Goal: Find specific page/section: Find specific page/section

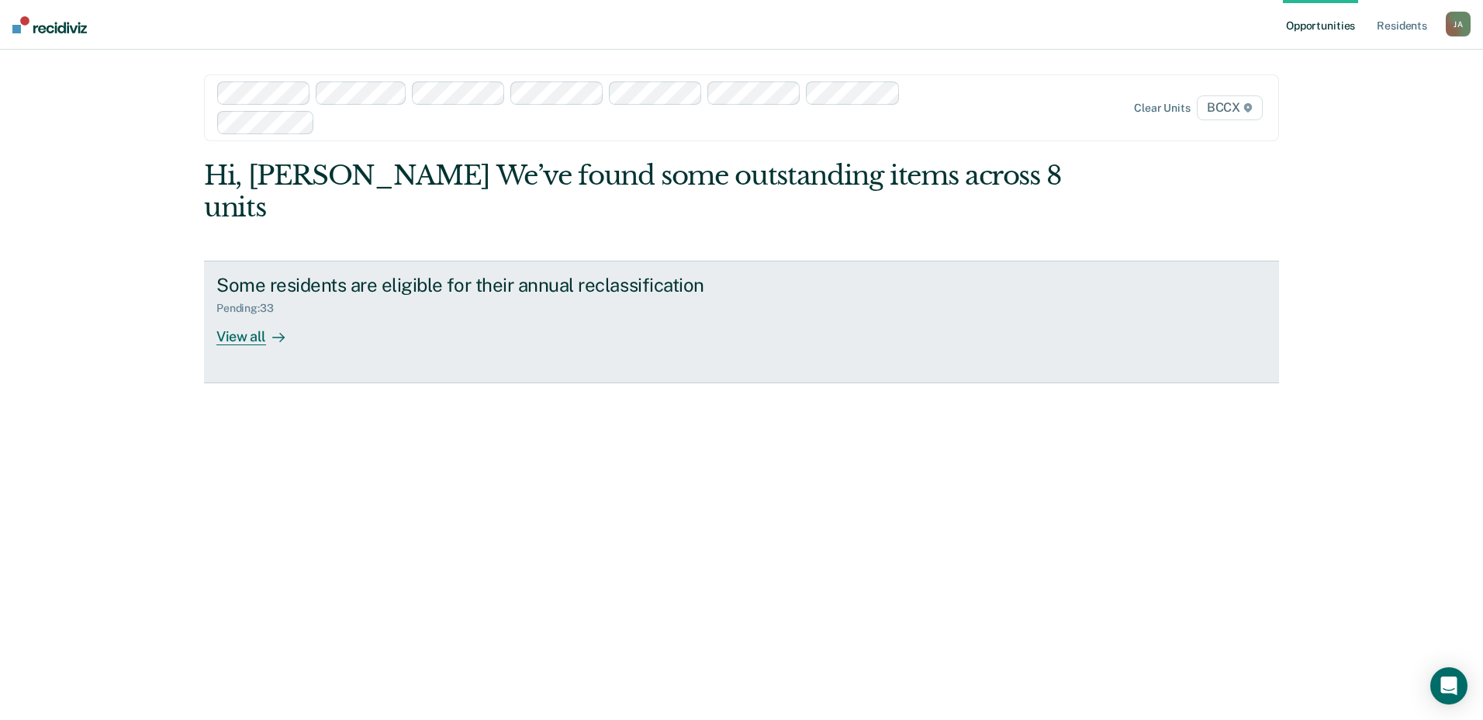
click at [227, 315] on div "View all" at bounding box center [259, 330] width 87 height 30
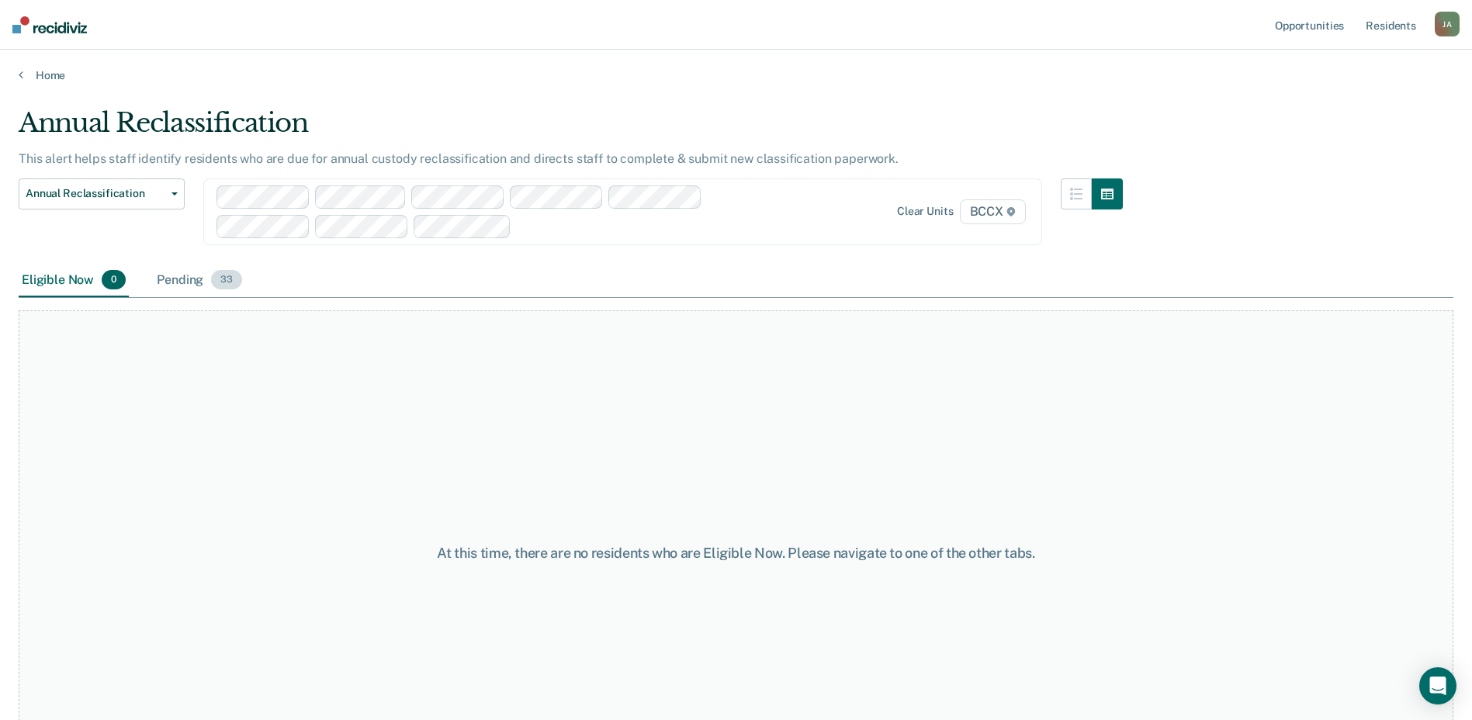
click at [192, 282] on div "Pending 33" at bounding box center [200, 281] width 92 height 34
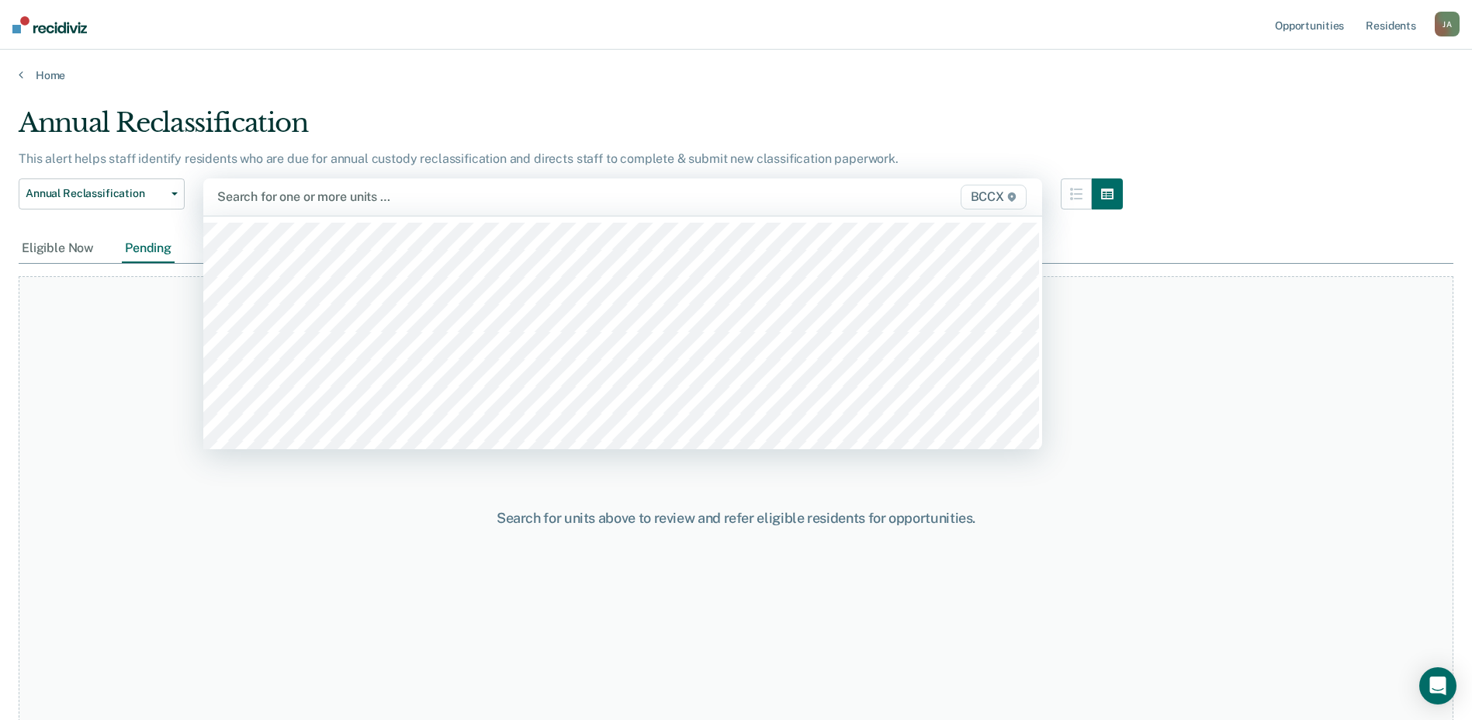
click at [985, 199] on span "BCCX" at bounding box center [993, 197] width 66 height 25
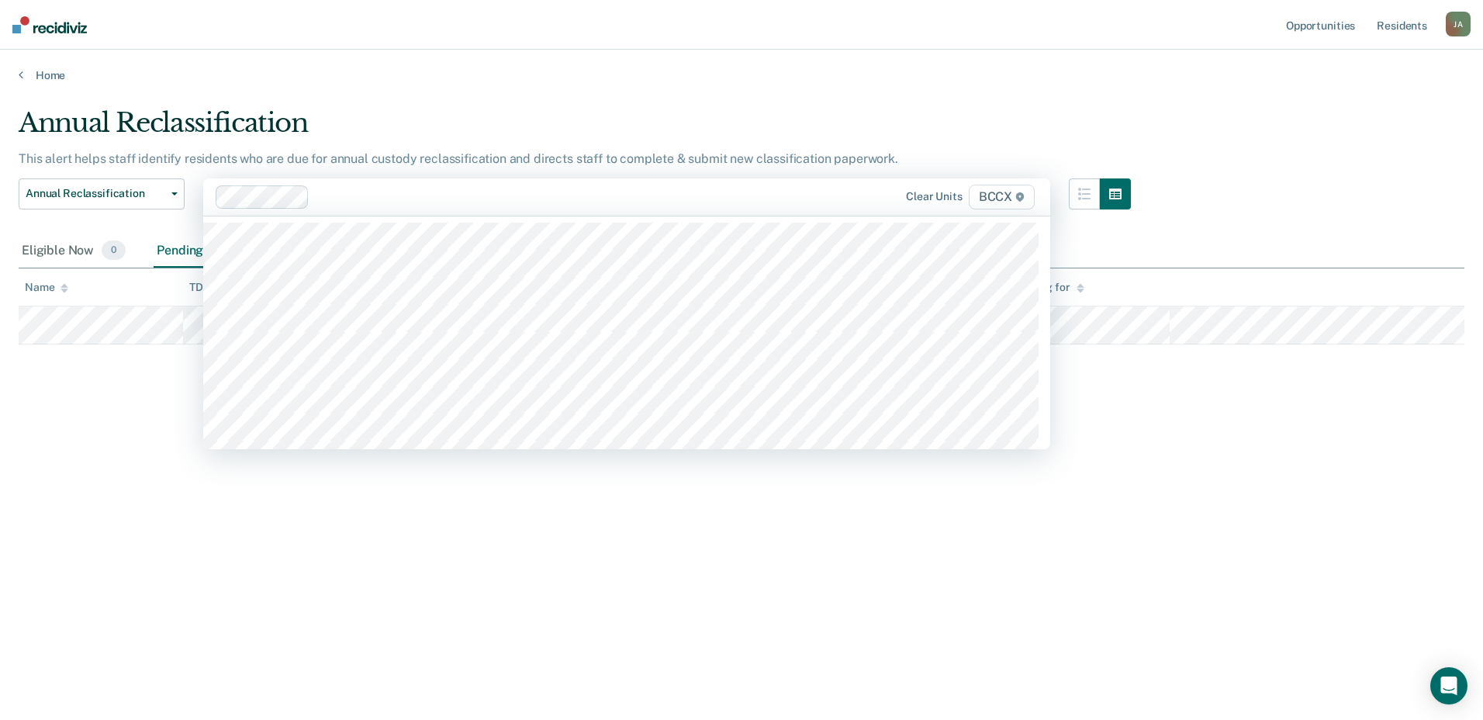
click at [991, 199] on span "BCCX" at bounding box center [1002, 197] width 66 height 25
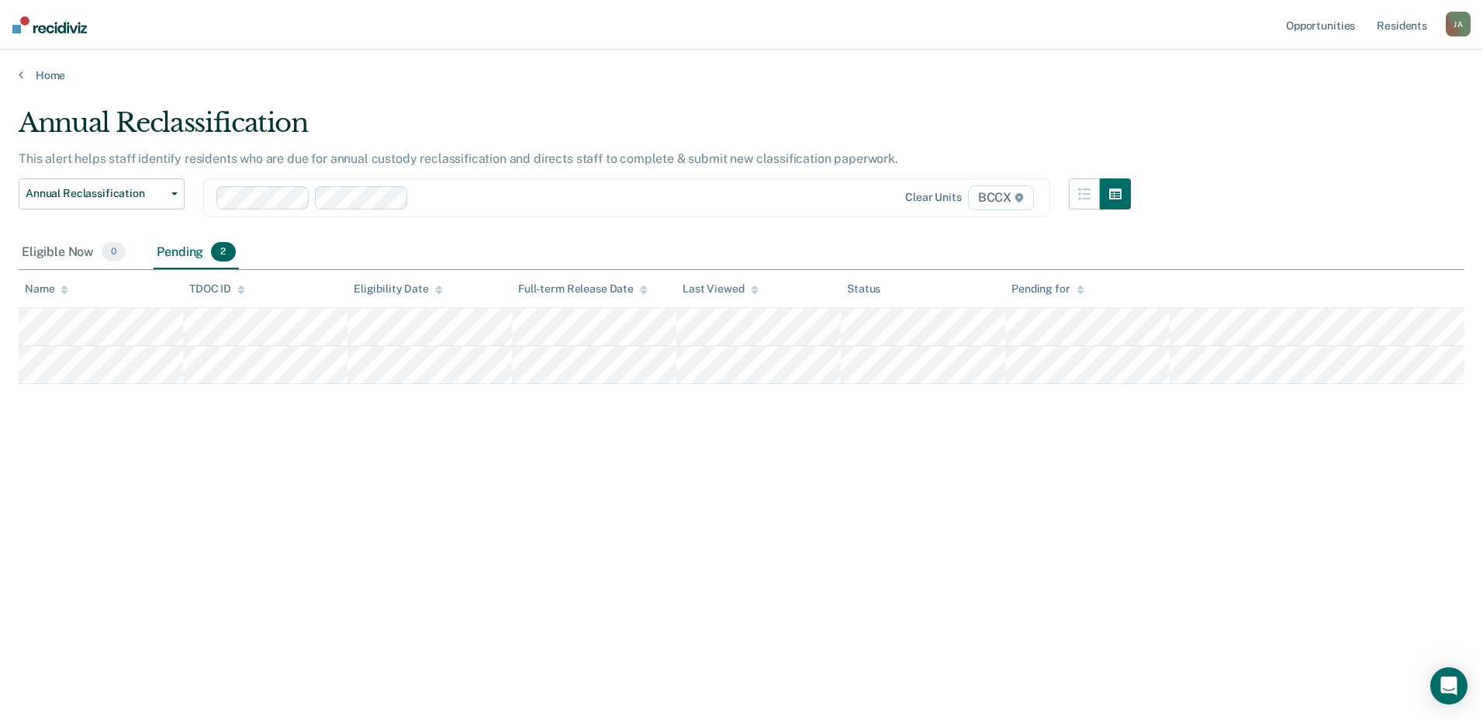
click at [997, 196] on div "Loading data..." at bounding box center [742, 355] width 1446 height 496
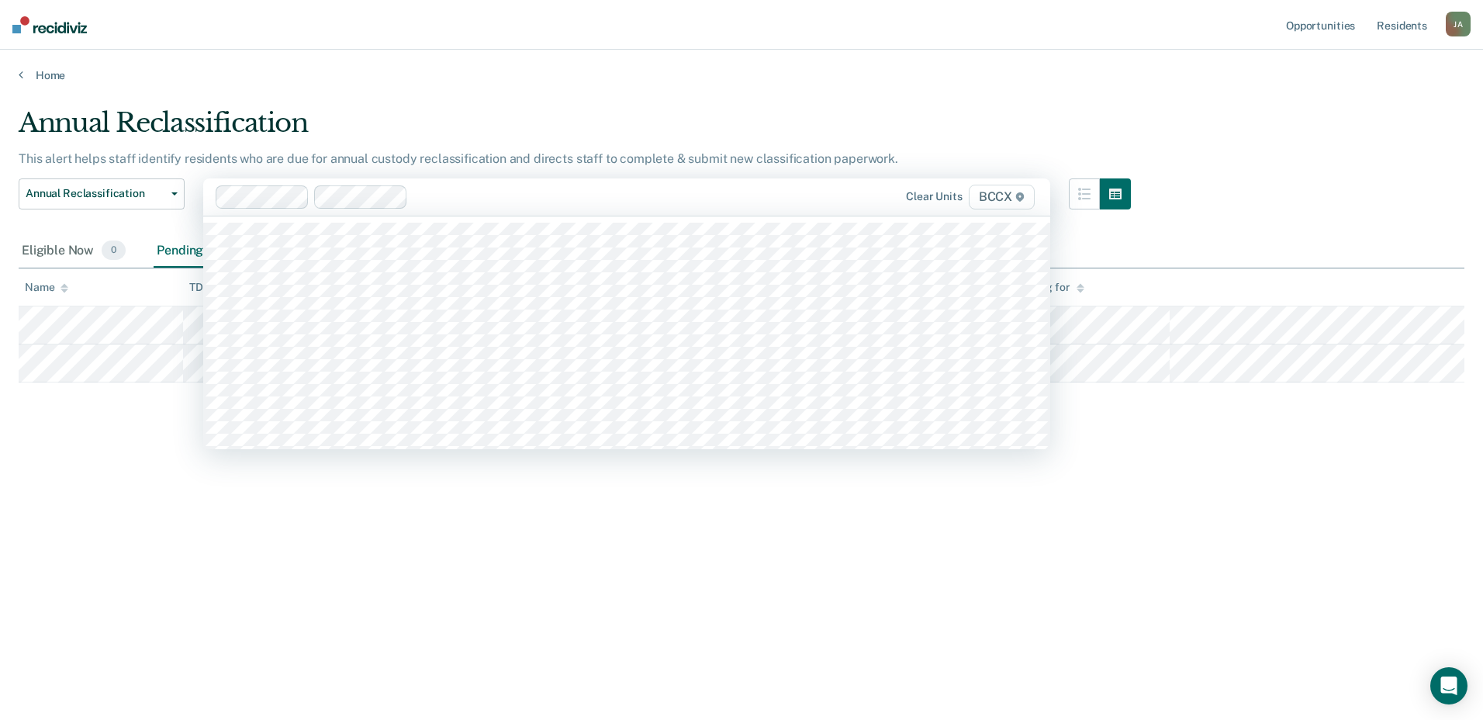
click at [999, 202] on span "BCCX" at bounding box center [1002, 197] width 66 height 25
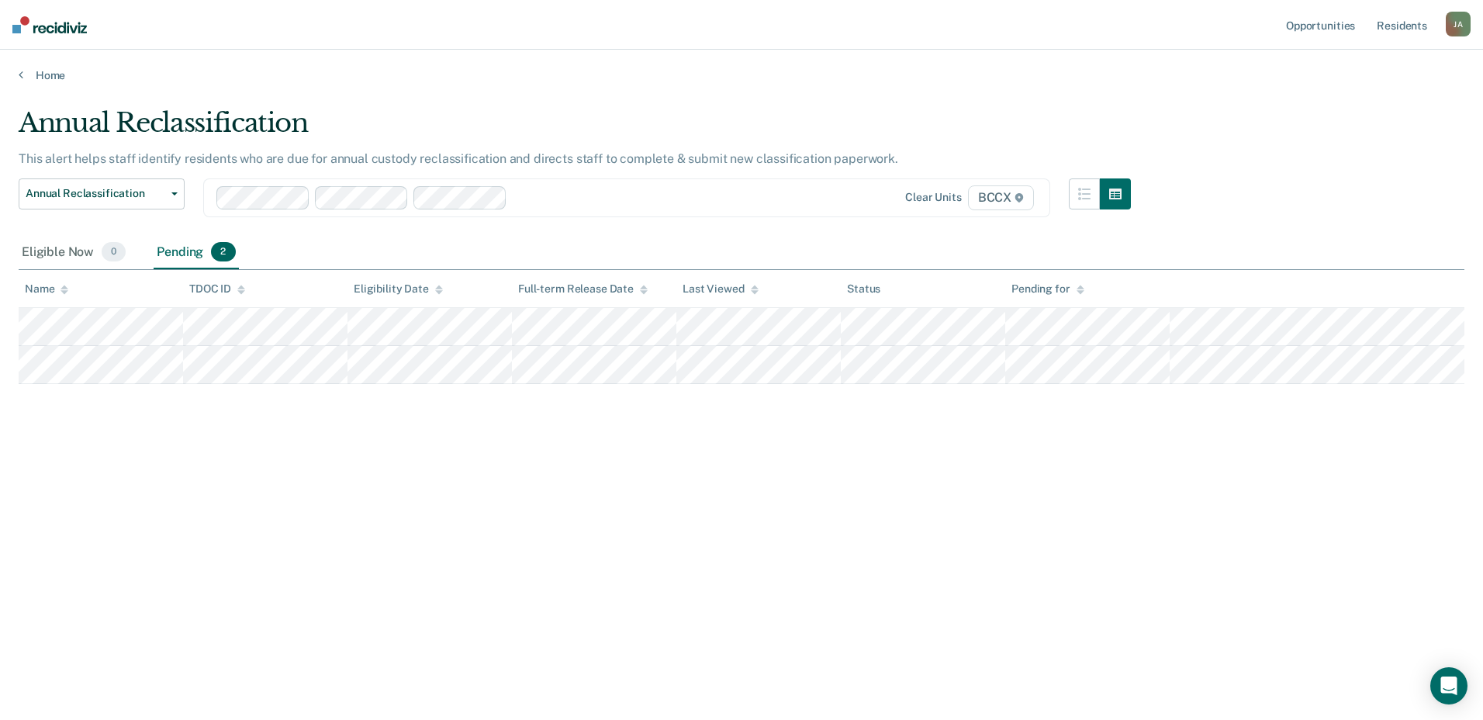
click at [998, 202] on span "BCCX" at bounding box center [1001, 197] width 66 height 25
click at [173, 192] on icon "button" at bounding box center [174, 193] width 6 height 3
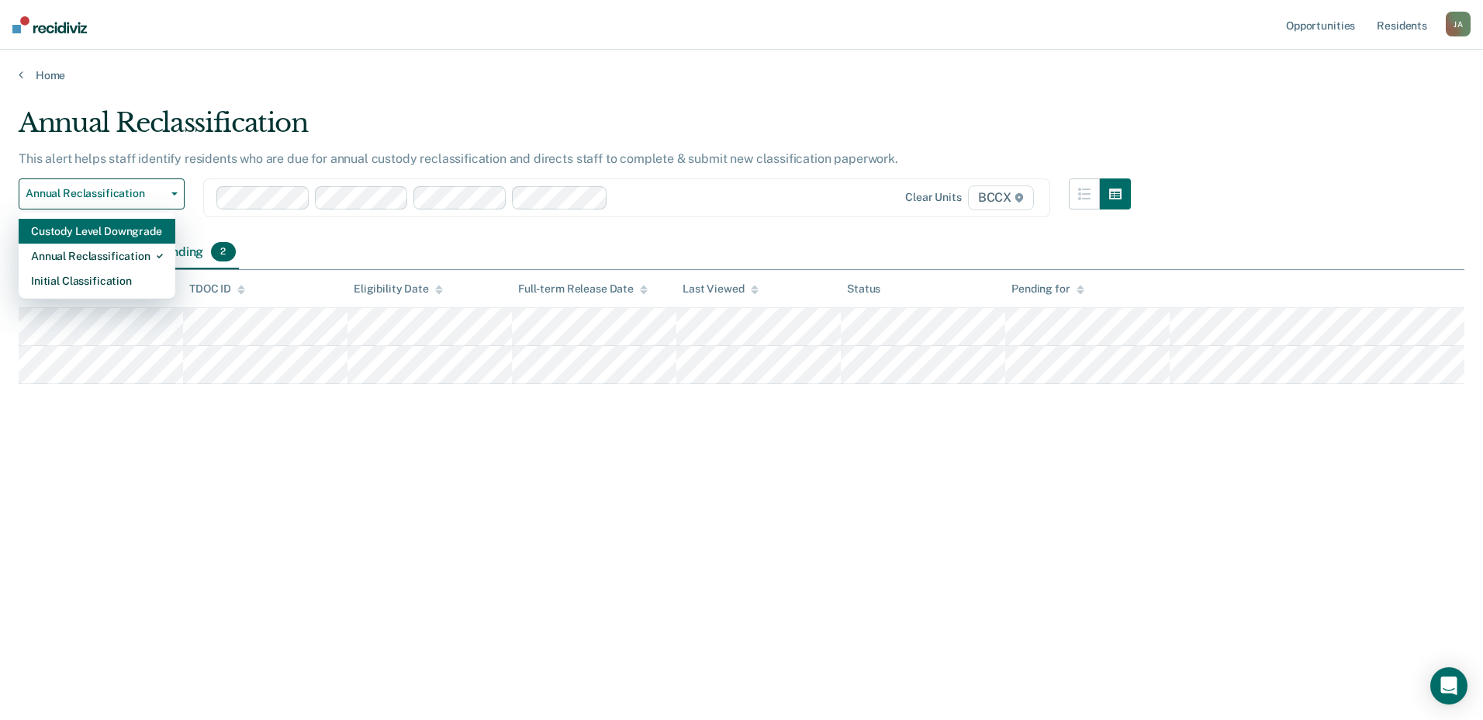
click at [132, 229] on div "Custody Level Downgrade" at bounding box center [97, 231] width 132 height 25
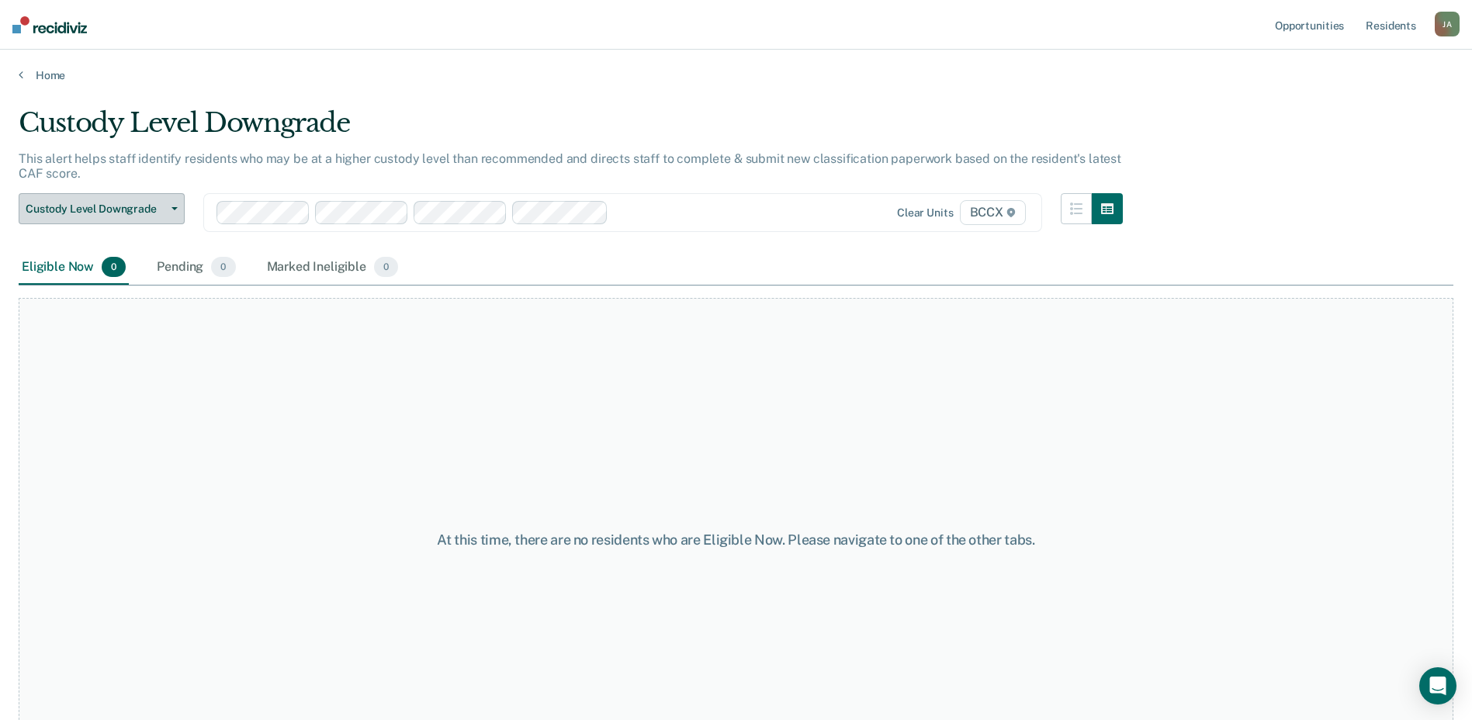
click at [173, 206] on button "Custody Level Downgrade" at bounding box center [102, 208] width 166 height 31
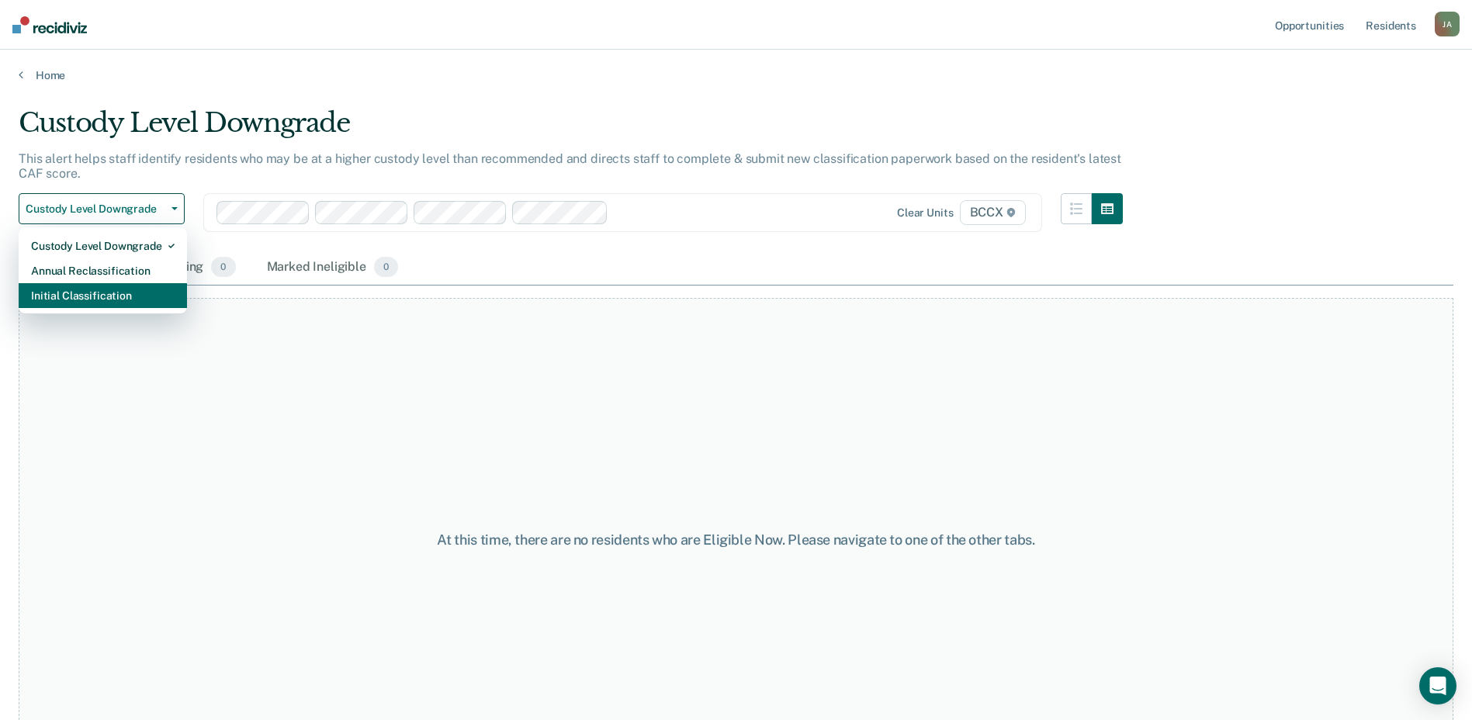
click at [122, 295] on div "Initial Classification" at bounding box center [103, 295] width 144 height 25
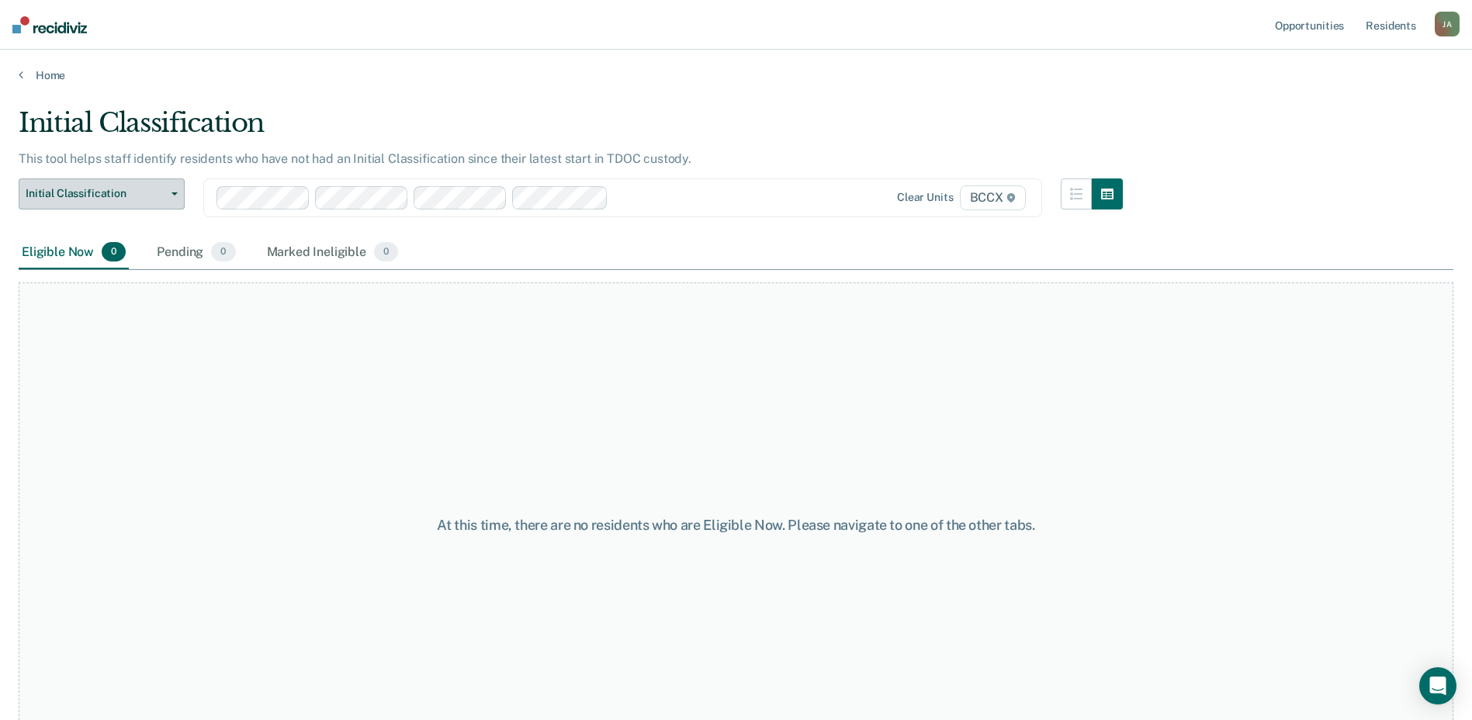
click at [175, 183] on button "Initial Classification" at bounding box center [102, 193] width 166 height 31
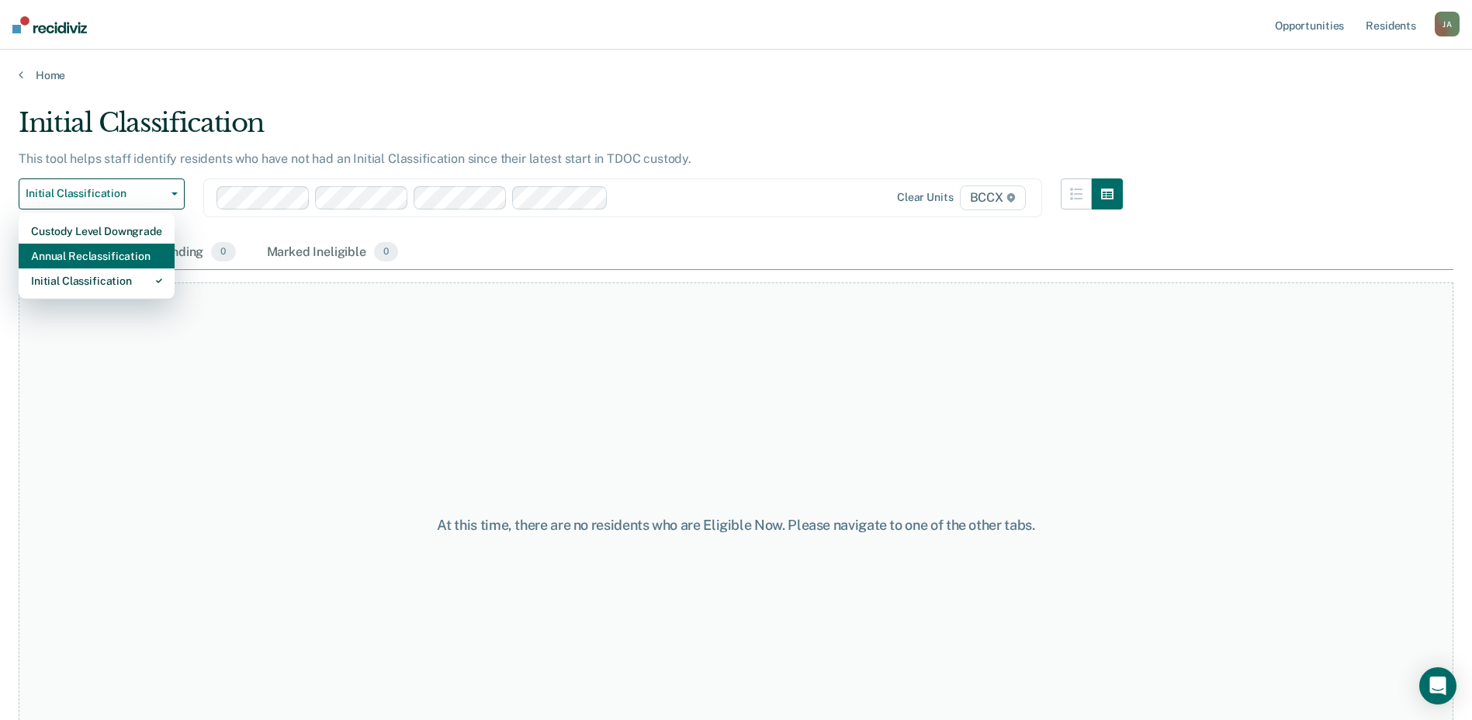
click at [117, 256] on div "Annual Reclassification" at bounding box center [96, 256] width 131 height 25
